Goal: Information Seeking & Learning: Learn about a topic

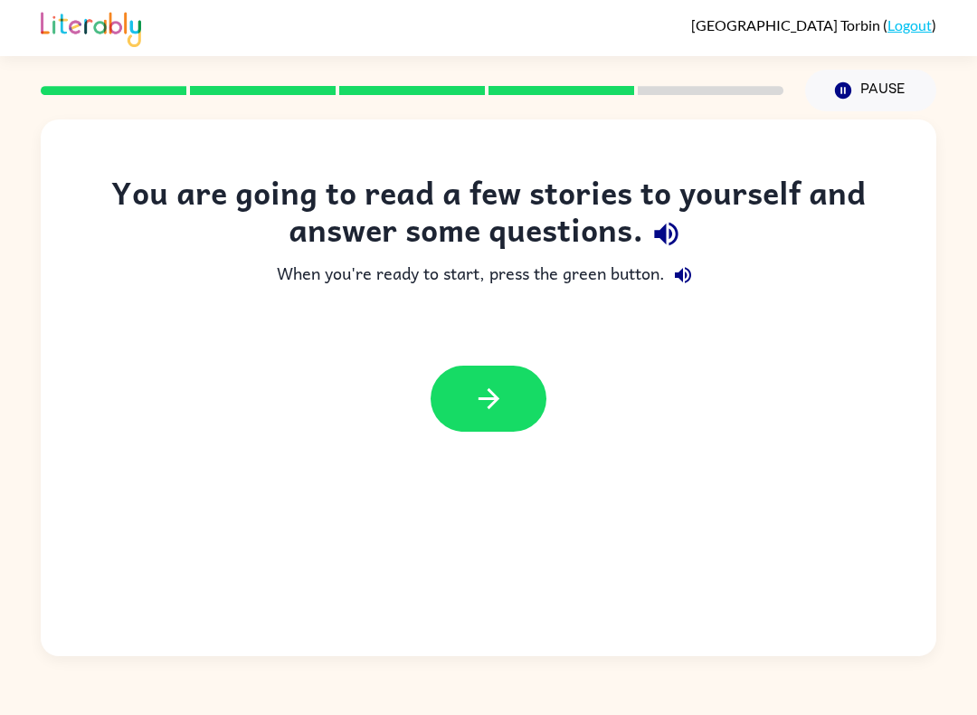
click at [429, 370] on div at bounding box center [489, 398] width 896 height 102
click at [493, 397] on icon "button" at bounding box center [489, 399] width 32 height 32
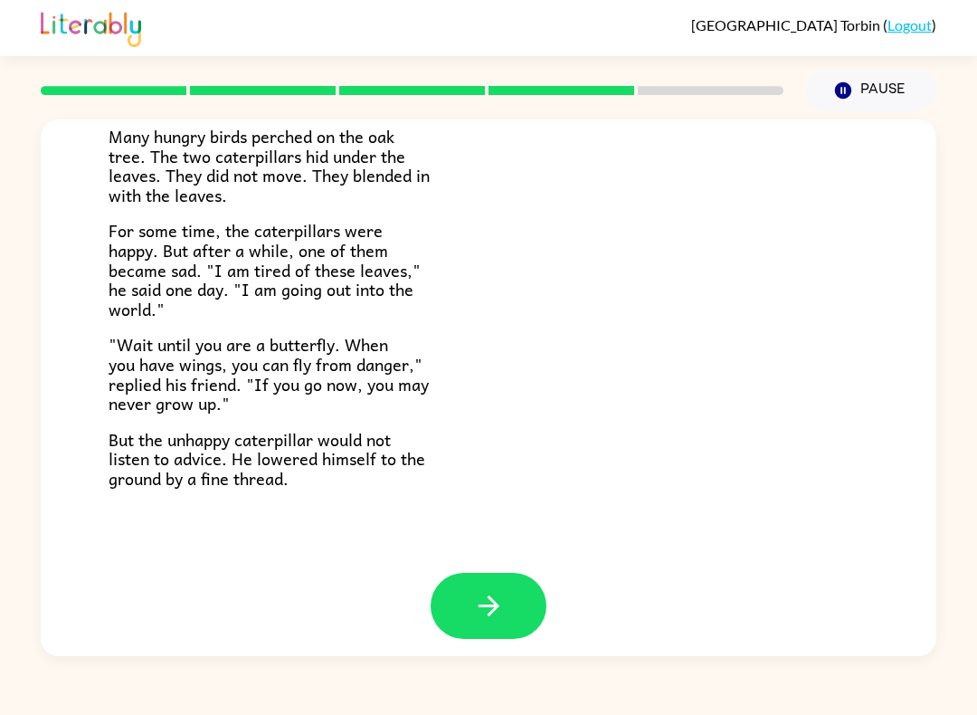
scroll to position [252, 0]
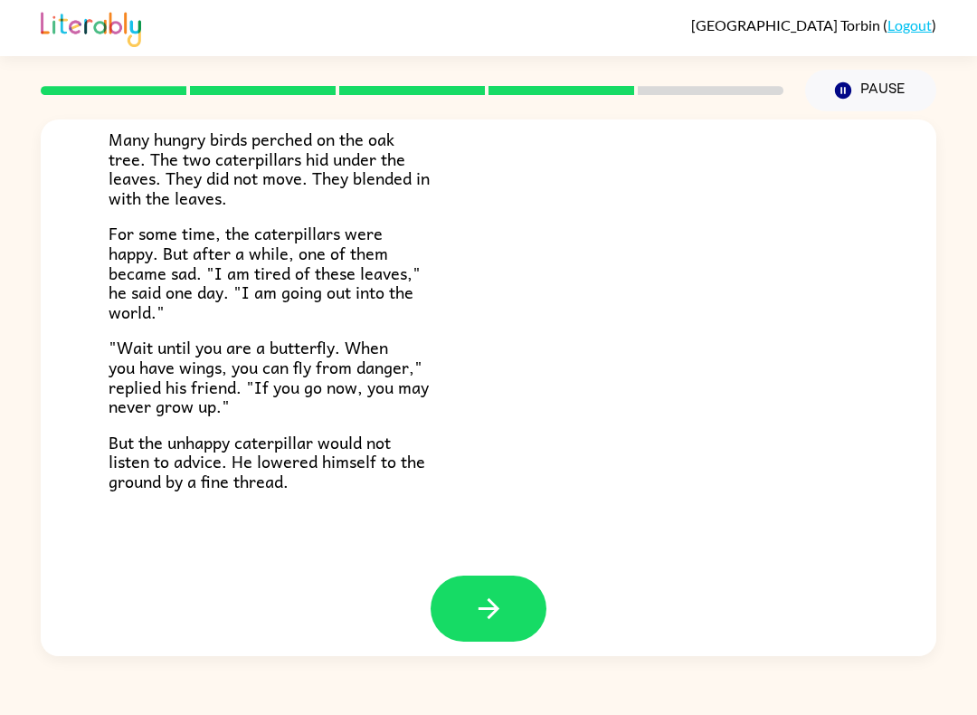
click at [497, 593] on icon "button" at bounding box center [489, 609] width 32 height 32
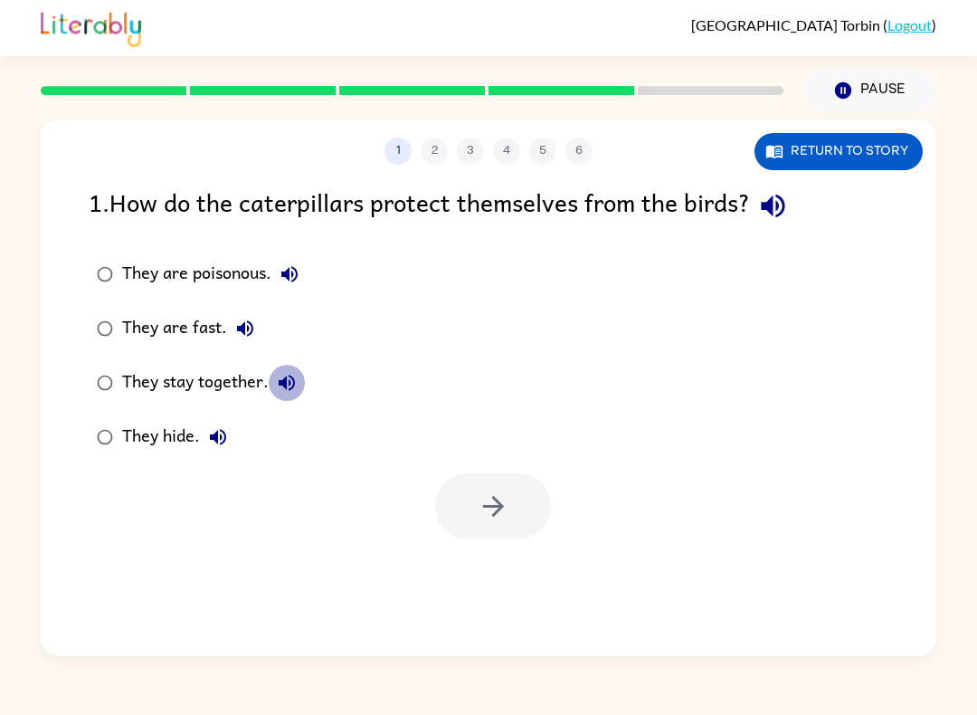
scroll to position [0, 0]
click at [299, 140] on div "1 2 3 4 5 6" at bounding box center [489, 151] width 896 height 27
click at [775, 204] on icon "button" at bounding box center [773, 207] width 24 height 24
click at [299, 264] on icon "button" at bounding box center [290, 274] width 22 height 22
click at [258, 324] on button "They are fast." at bounding box center [245, 328] width 36 height 36
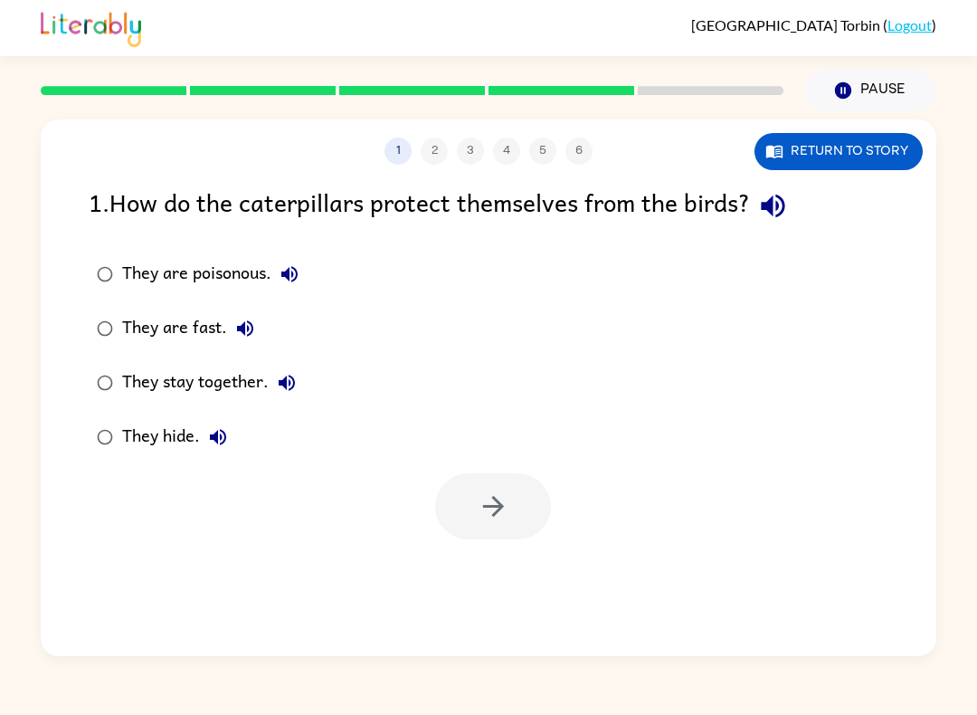
click at [290, 366] on button "They stay together." at bounding box center [287, 383] width 36 height 36
click at [231, 424] on button "They hide." at bounding box center [218, 437] width 36 height 36
click at [526, 490] on button "button" at bounding box center [493, 506] width 116 height 66
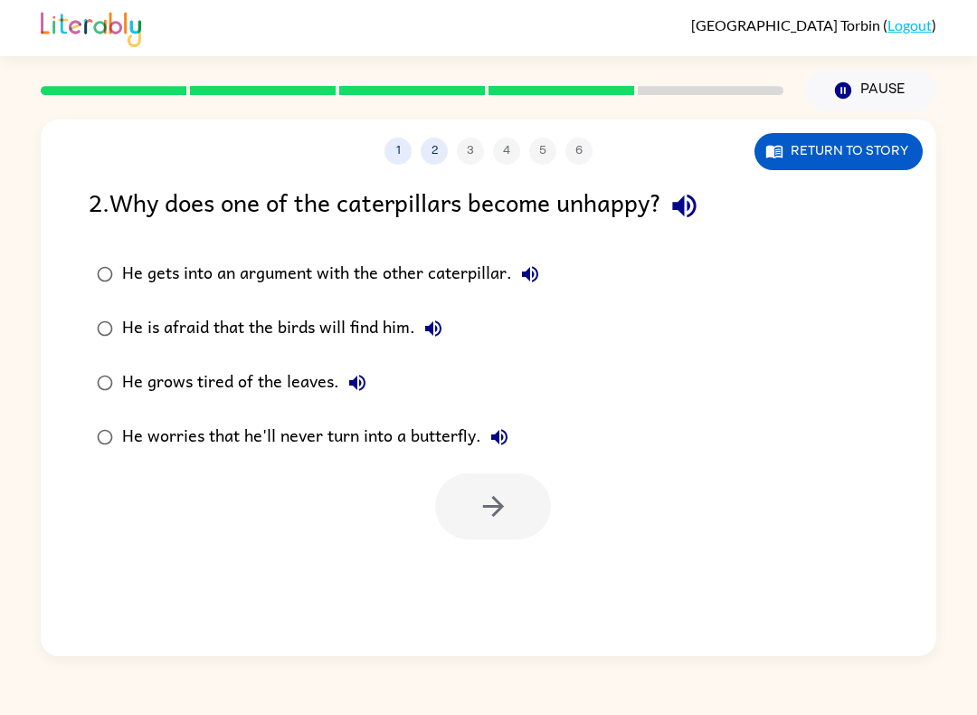
click at [700, 206] on icon "button" at bounding box center [685, 206] width 32 height 32
click at [546, 277] on button "He gets into an argument with the other caterpillar." at bounding box center [530, 274] width 36 height 36
click at [451, 328] on button "He is afraid that the birds will find him." at bounding box center [433, 328] width 36 height 36
click at [371, 394] on button "He grows tired of the leaves." at bounding box center [357, 383] width 36 height 36
click at [517, 431] on button "He worries that he'll never turn into a butterfly." at bounding box center [499, 437] width 36 height 36
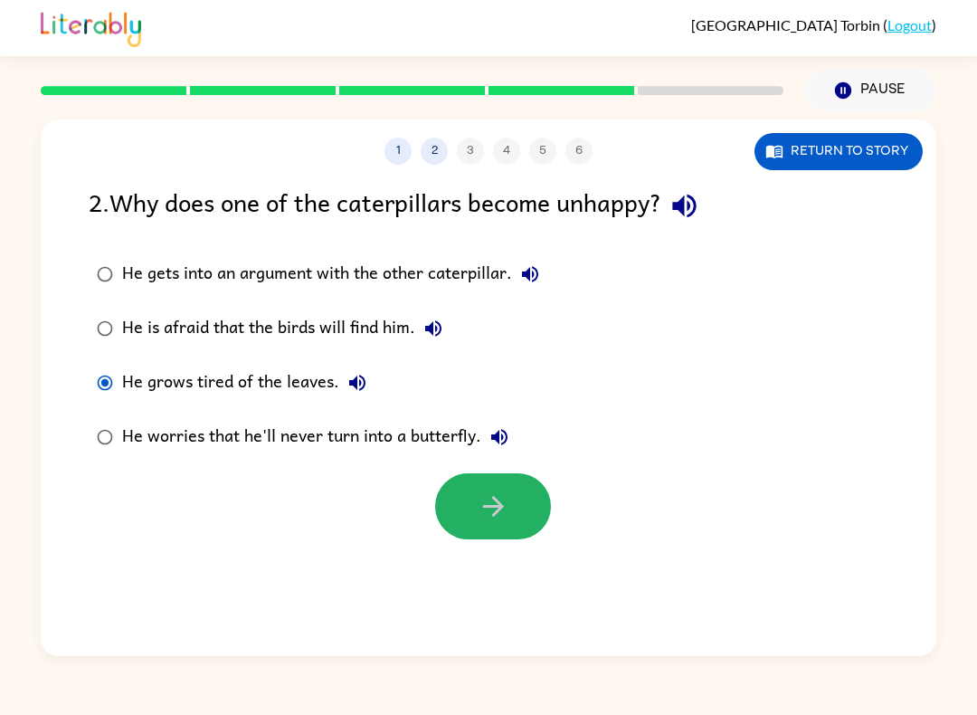
click at [535, 515] on button "button" at bounding box center [493, 506] width 116 height 66
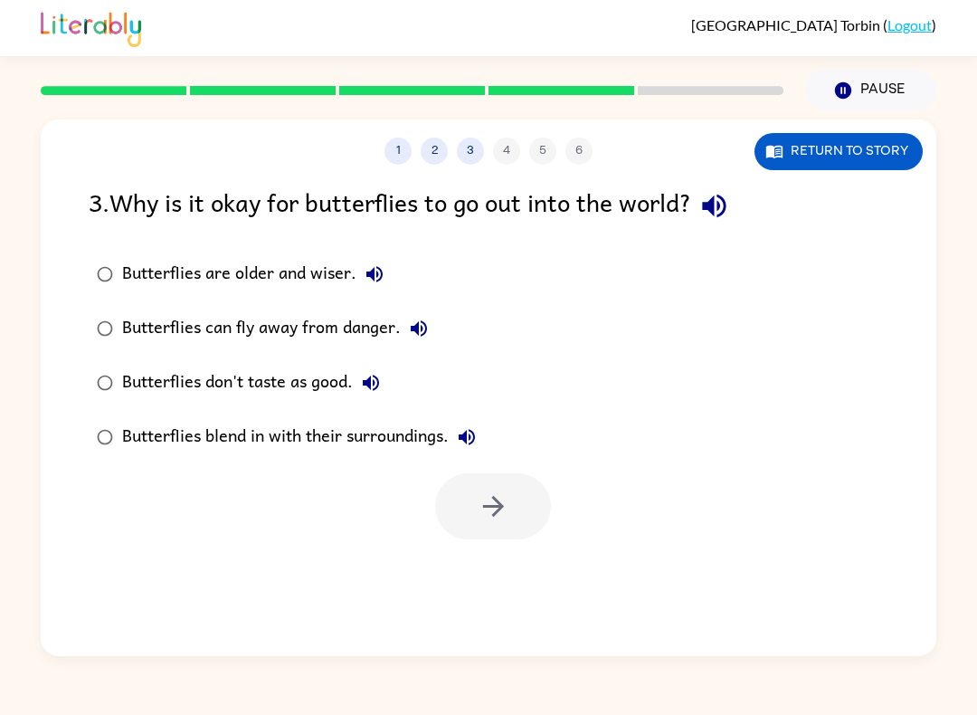
click at [727, 192] on icon "button" at bounding box center [715, 206] width 32 height 32
click at [376, 276] on icon "button" at bounding box center [374, 274] width 16 height 16
click at [433, 321] on button "Butterflies can fly away from danger." at bounding box center [419, 328] width 36 height 36
click at [385, 378] on button "Butterflies don't taste as good." at bounding box center [371, 383] width 36 height 36
click at [481, 442] on button "Butterflies blend in with their surroundings." at bounding box center [467, 437] width 36 height 36
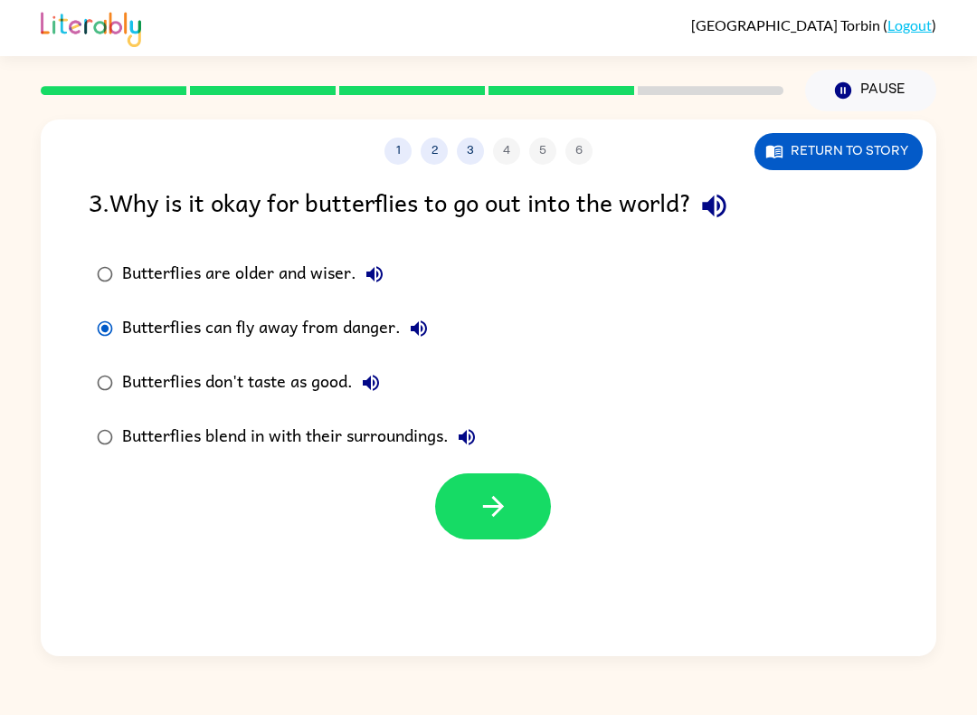
click at [531, 485] on button "button" at bounding box center [493, 506] width 116 height 66
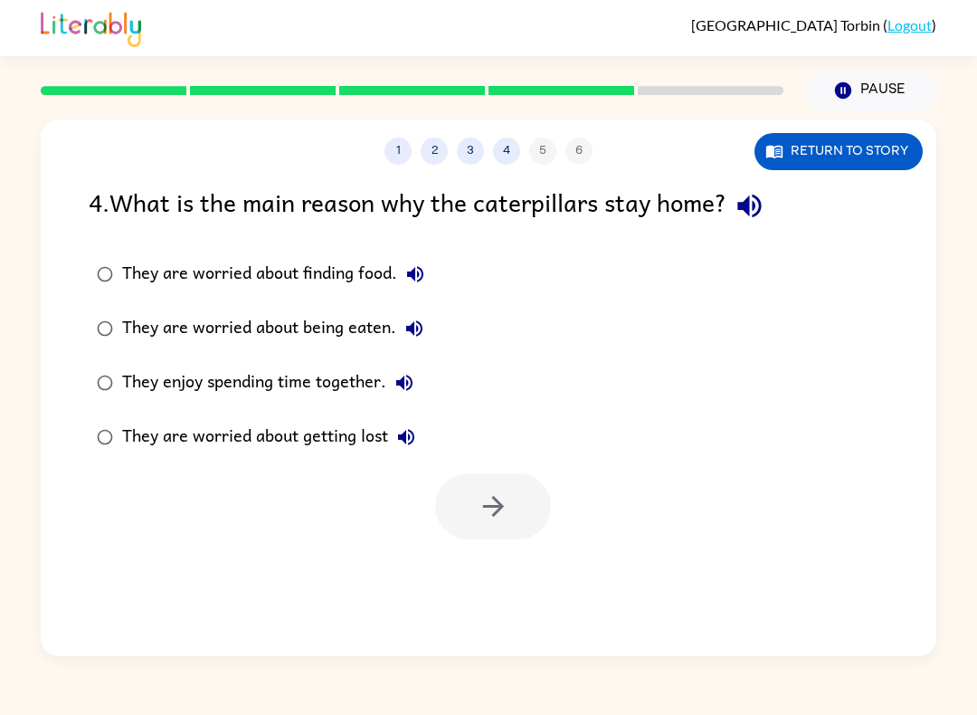
click at [756, 206] on icon "button" at bounding box center [749, 207] width 24 height 24
click at [425, 271] on icon "button" at bounding box center [415, 274] width 22 height 22
click at [425, 319] on button "They are worried about being eaten." at bounding box center [414, 328] width 36 height 36
click at [418, 371] on button "They enjoy spending time together." at bounding box center [404, 383] width 36 height 36
click at [423, 432] on button "They are worried about getting lost" at bounding box center [406, 437] width 36 height 36
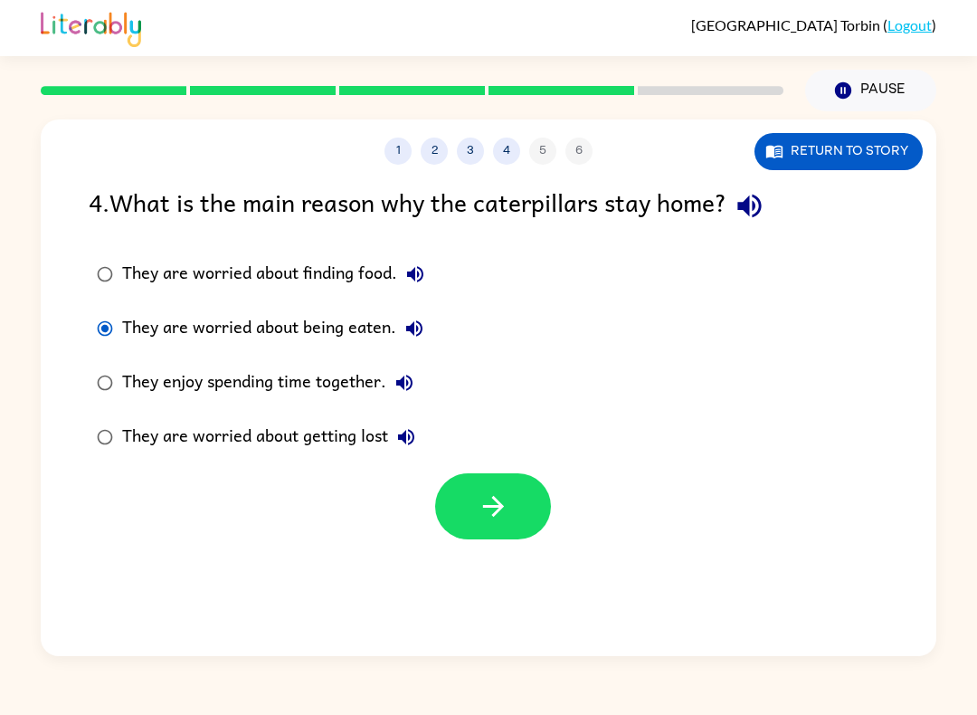
click at [542, 499] on button "button" at bounding box center [493, 506] width 116 height 66
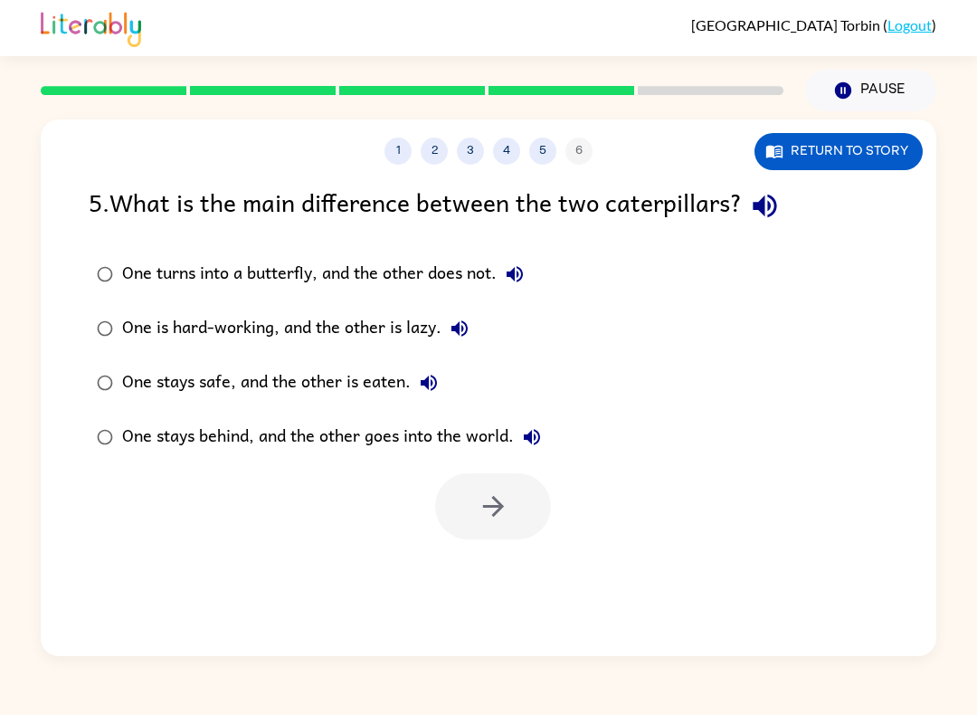
click at [763, 204] on icon "button" at bounding box center [765, 207] width 24 height 24
click at [524, 265] on icon "button" at bounding box center [515, 274] width 22 height 22
click at [472, 327] on button "One is hard-working, and the other is lazy." at bounding box center [460, 328] width 36 height 36
click at [444, 389] on button "One stays safe, and the other is eaten." at bounding box center [429, 383] width 36 height 36
click at [559, 440] on label "One stays behind, and the other goes into the world." at bounding box center [319, 437] width 480 height 54
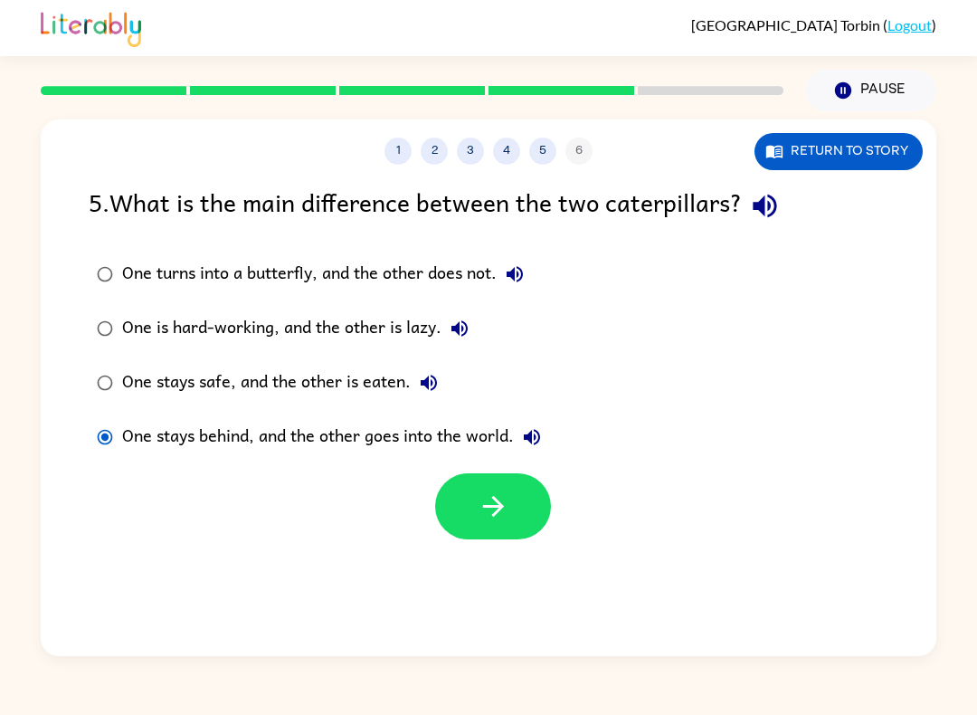
click at [546, 437] on button "One stays behind, and the other goes into the world." at bounding box center [532, 437] width 36 height 36
click at [537, 509] on button "button" at bounding box center [493, 506] width 116 height 66
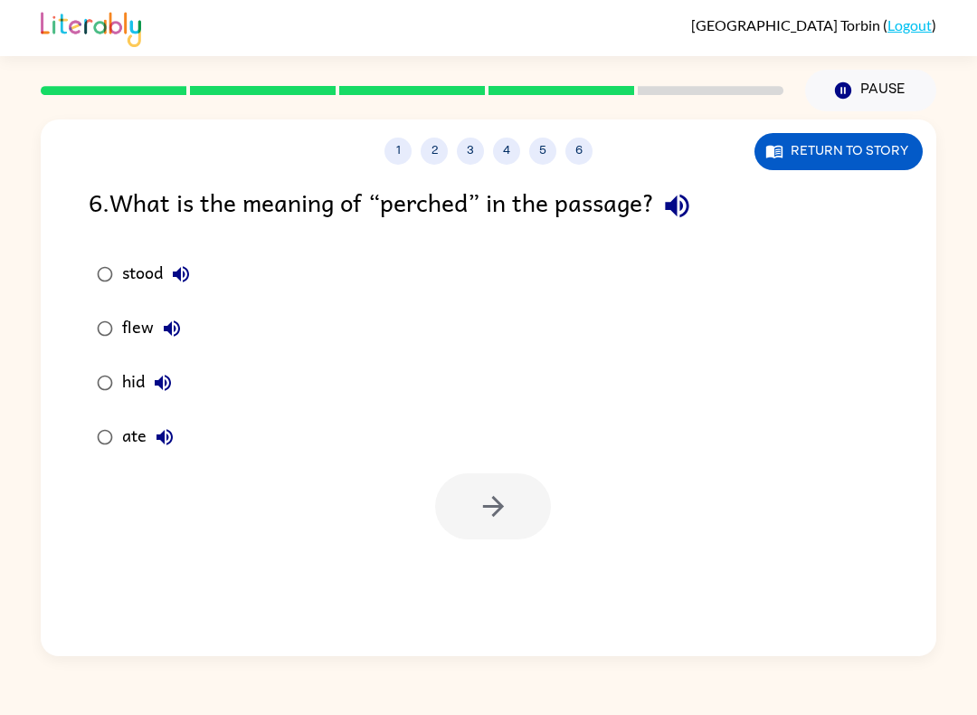
click at [692, 206] on icon "button" at bounding box center [677, 206] width 32 height 32
click at [194, 270] on button "stood" at bounding box center [181, 274] width 36 height 36
click at [693, 204] on icon "button" at bounding box center [677, 206] width 32 height 32
click at [688, 205] on icon "button" at bounding box center [677, 207] width 24 height 24
click at [191, 271] on icon "button" at bounding box center [181, 274] width 22 height 22
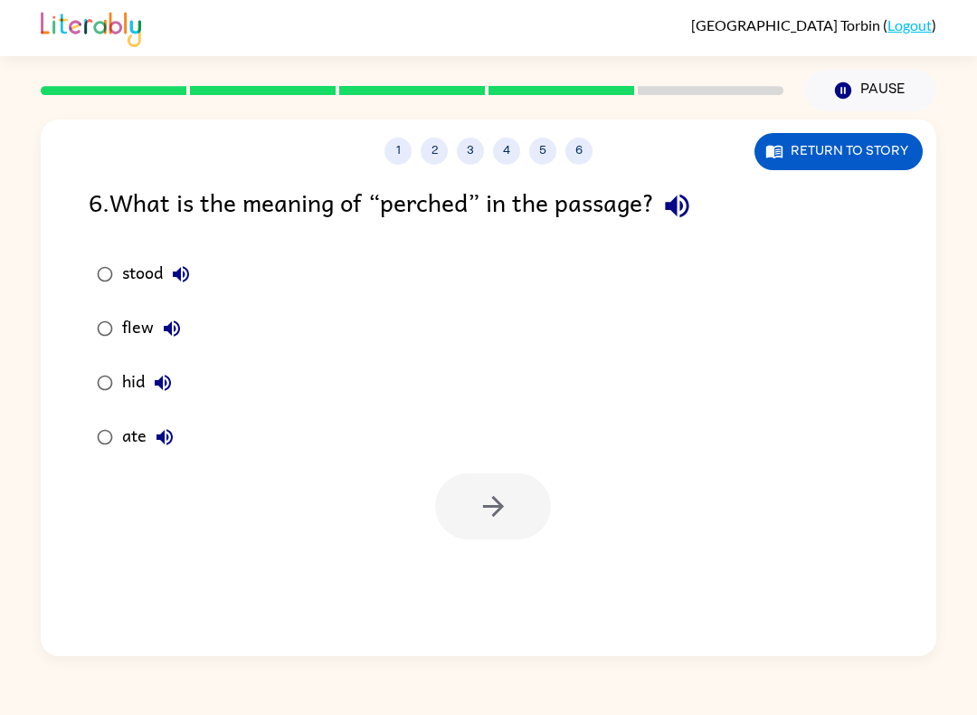
click at [173, 331] on icon "button" at bounding box center [172, 328] width 16 height 16
click at [173, 375] on icon "button" at bounding box center [163, 383] width 22 height 22
click at [170, 442] on icon "button" at bounding box center [165, 437] width 16 height 16
click at [546, 506] on button "button" at bounding box center [493, 506] width 116 height 66
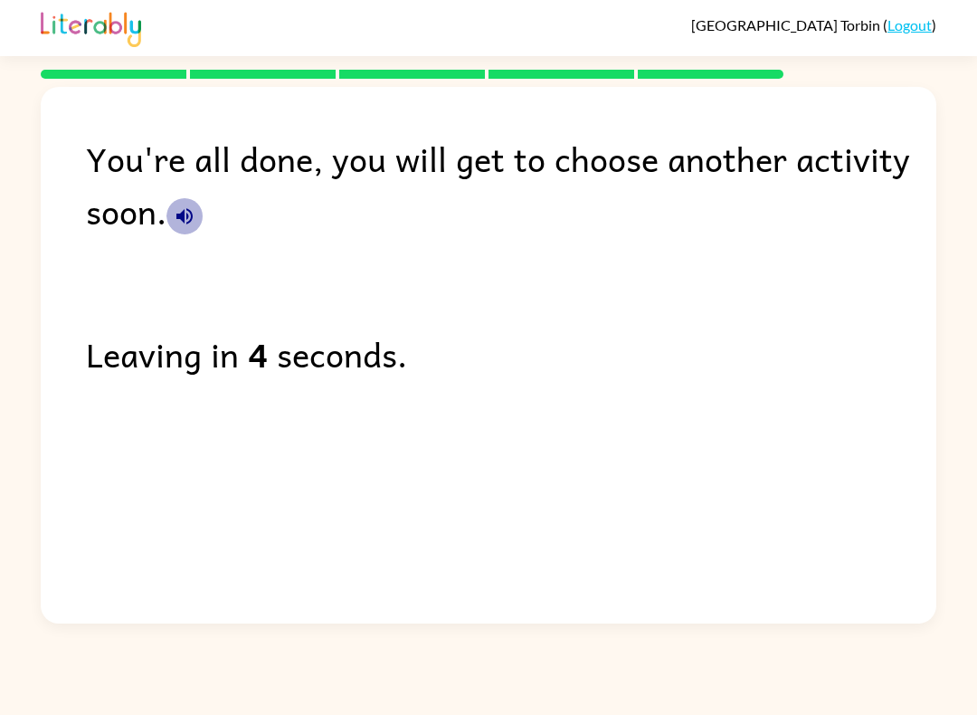
click at [175, 204] on button "button" at bounding box center [184, 216] width 36 height 36
